Goal: Information Seeking & Learning: Check status

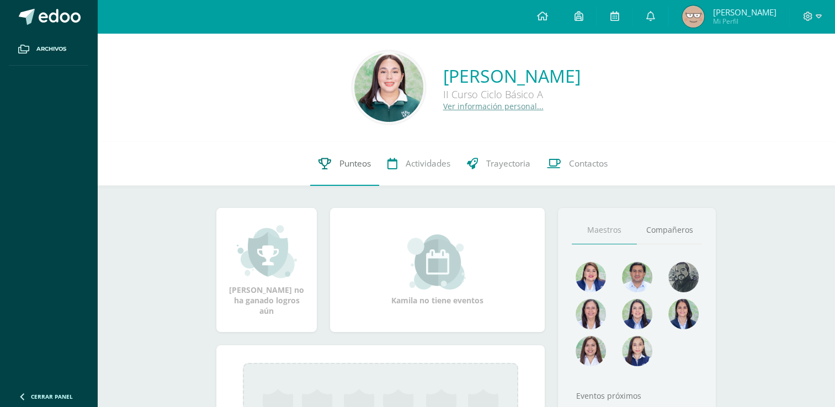
click at [353, 162] on span "Punteos" at bounding box center [355, 164] width 31 height 12
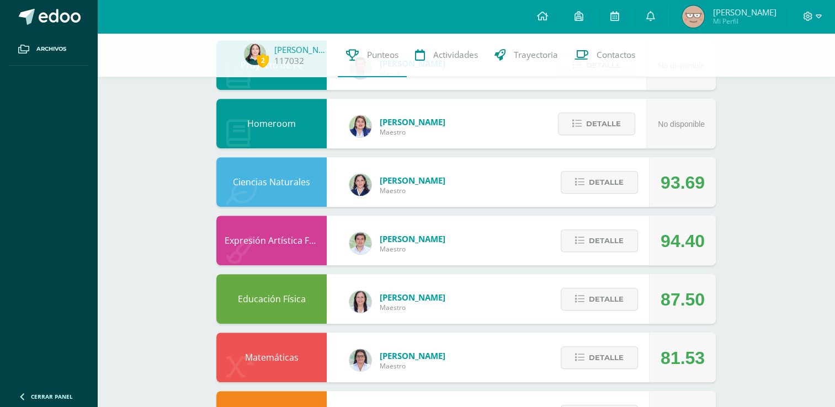
scroll to position [534, 0]
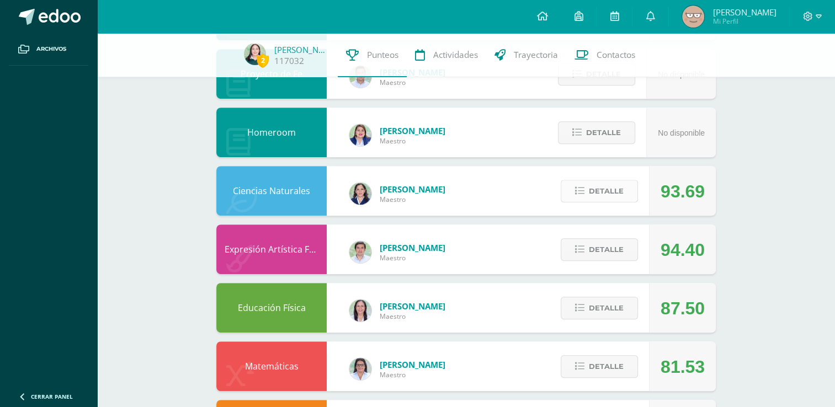
click at [619, 194] on span "Detalle" at bounding box center [606, 191] width 35 height 20
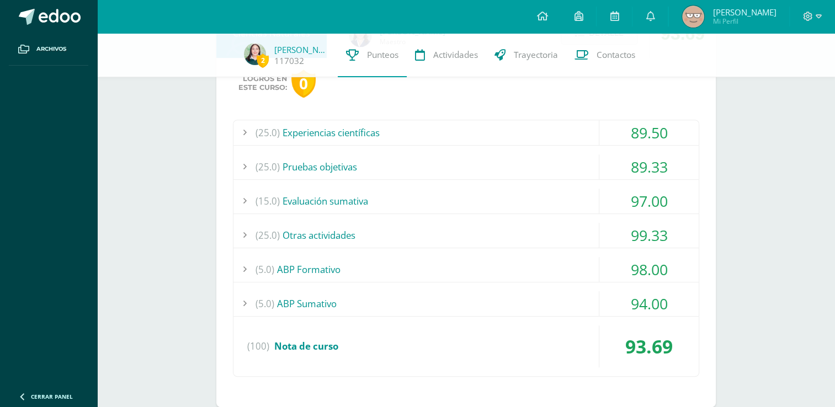
scroll to position [693, 0]
click at [618, 243] on div "99.33" at bounding box center [649, 234] width 99 height 25
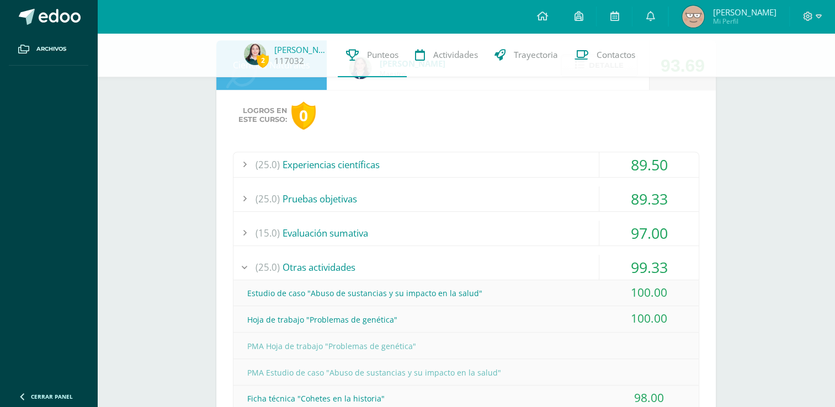
scroll to position [658, 0]
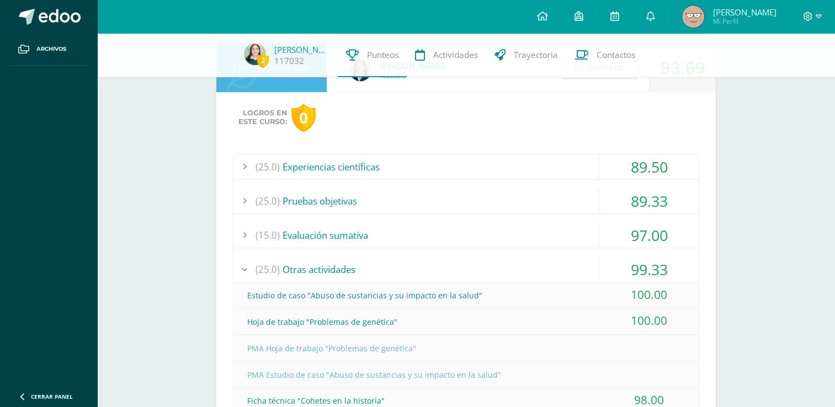
click at [663, 172] on div "89.50" at bounding box center [649, 167] width 99 height 25
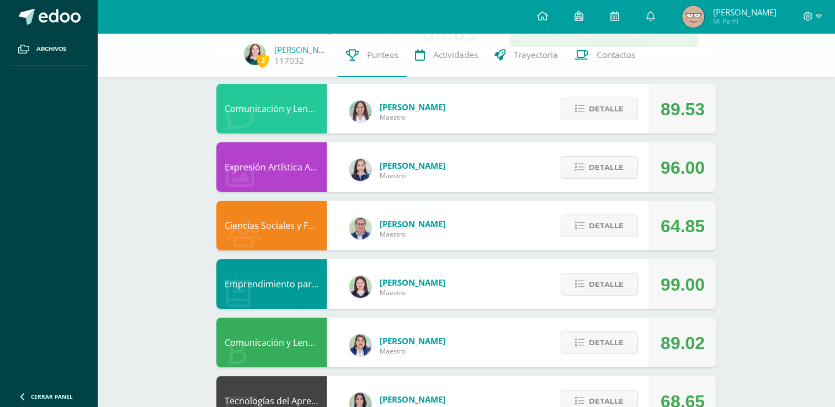
scroll to position [0, 0]
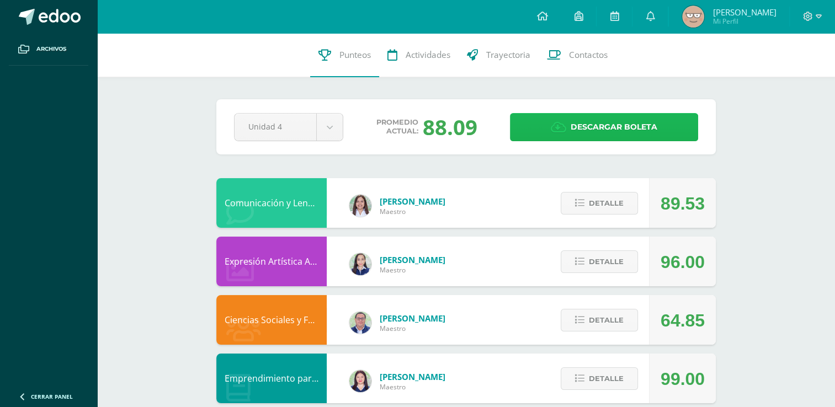
click at [663, 130] on link "Descargar boleta" at bounding box center [604, 127] width 188 height 28
